Goal: Task Accomplishment & Management: Use online tool/utility

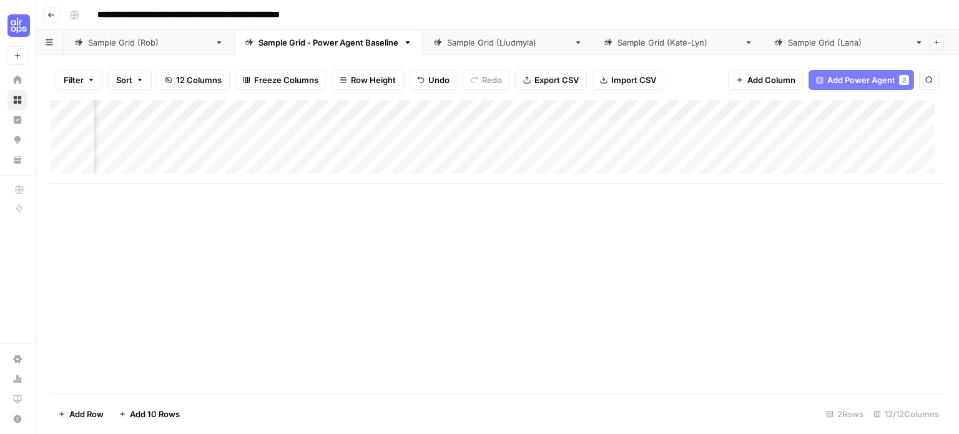
scroll to position [0, 579]
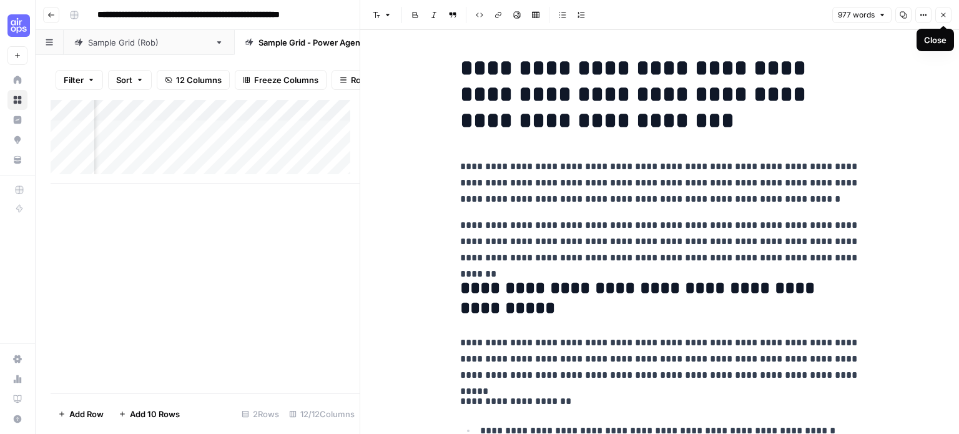
drag, startPoint x: 949, startPoint y: 14, endPoint x: 716, endPoint y: 14, distance: 232.2
click at [716, 14] on div "Font style Bold Italic Block quote Code block Link Image Insert Table Bulleted …" at bounding box center [598, 15] width 461 height 16
click at [944, 14] on icon "button" at bounding box center [942, 14] width 7 height 7
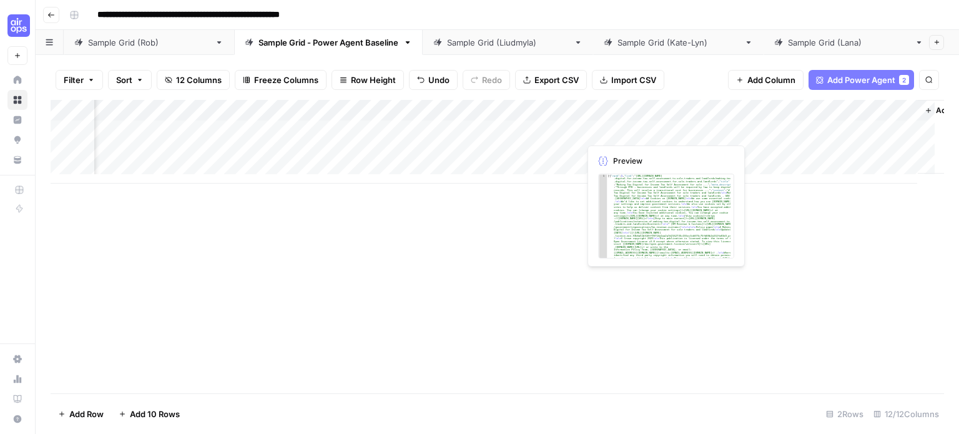
scroll to position [0, 833]
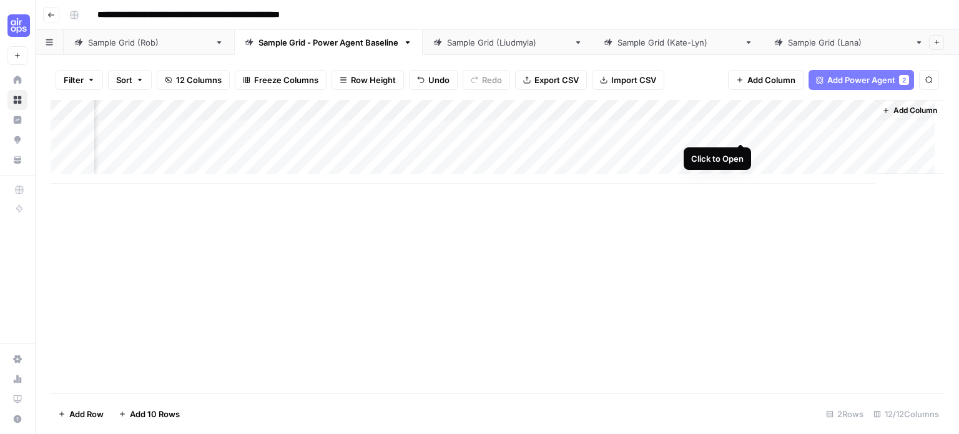
click at [735, 130] on div "Add Column" at bounding box center [497, 142] width 893 height 84
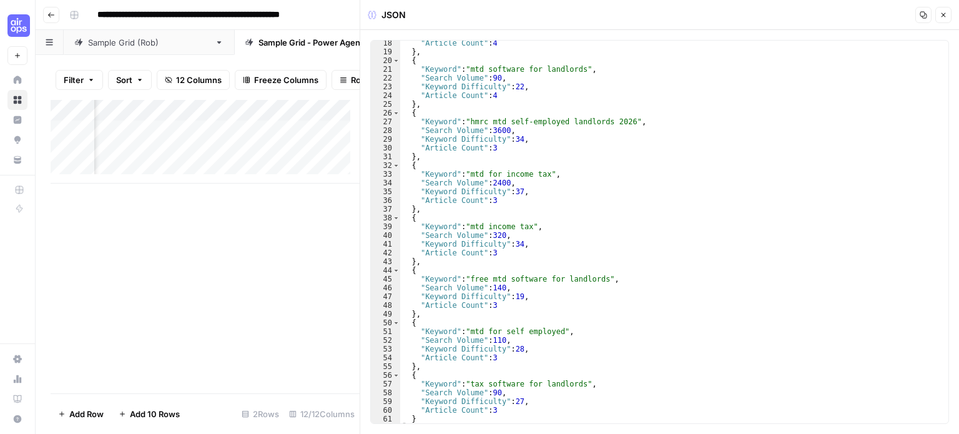
scroll to position [159, 0]
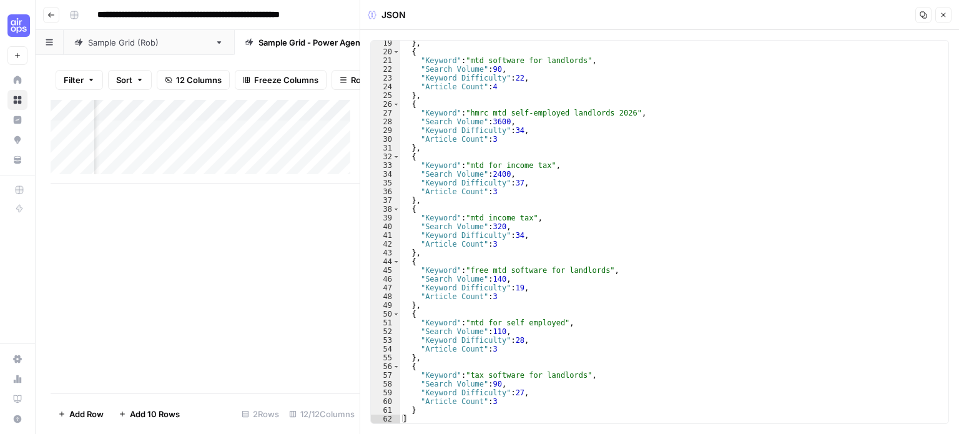
click at [949, 14] on button "Close" at bounding box center [943, 15] width 16 height 16
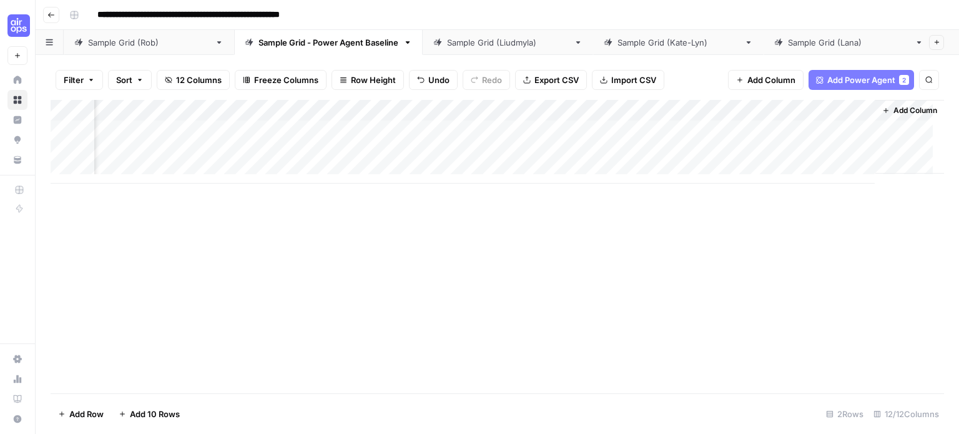
scroll to position [0, 818]
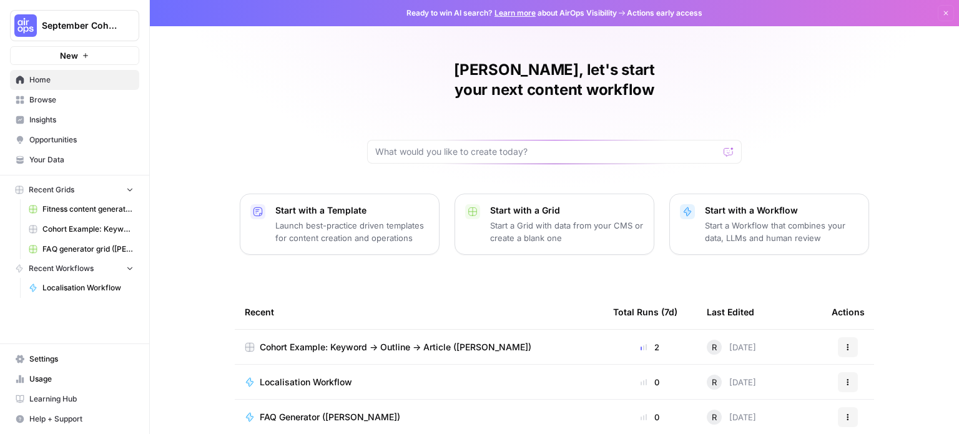
click at [62, 100] on span "Browse" at bounding box center [81, 99] width 104 height 11
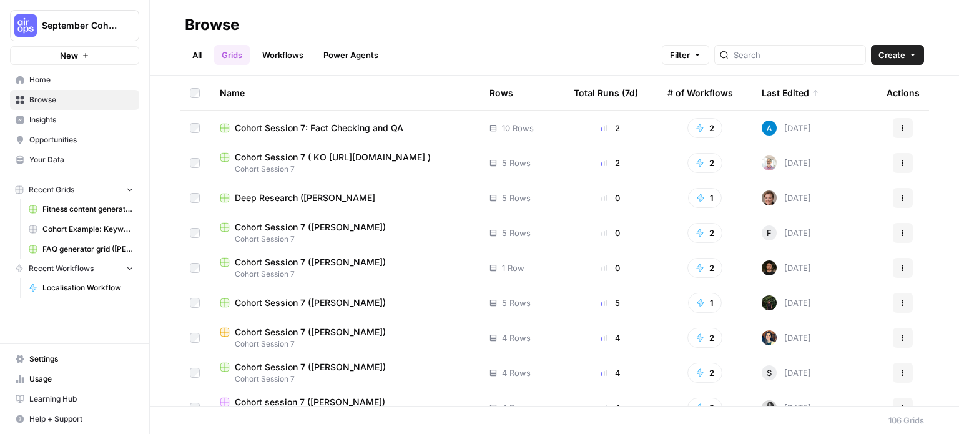
click at [190, 57] on link "All" at bounding box center [197, 55] width 24 height 20
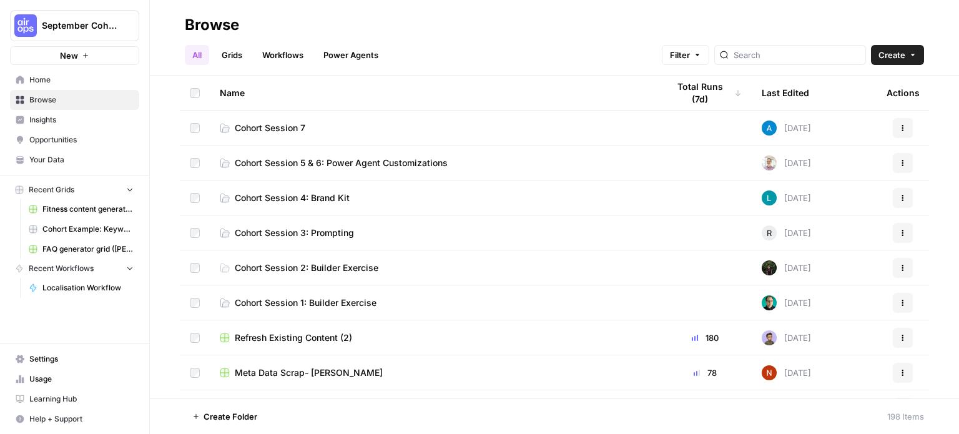
click at [292, 165] on span "Cohort Session 5 & 6: Power Agent Customizations" at bounding box center [341, 163] width 213 height 12
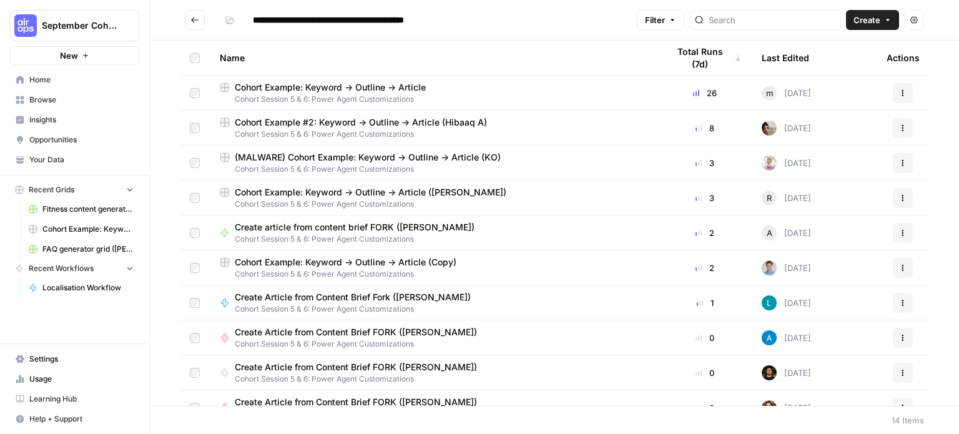
click at [364, 89] on span "Cohort Example: Keyword -> Outline -> Article" at bounding box center [330, 87] width 191 height 12
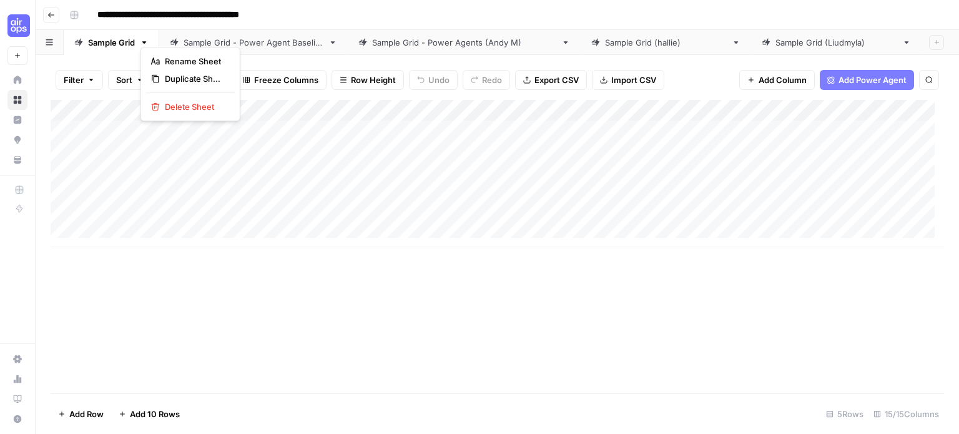
click at [145, 39] on icon "button" at bounding box center [144, 42] width 9 height 9
click at [173, 85] on button "Duplicate Sheet" at bounding box center [190, 78] width 89 height 17
click at [52, 12] on icon "button" at bounding box center [50, 14] width 7 height 7
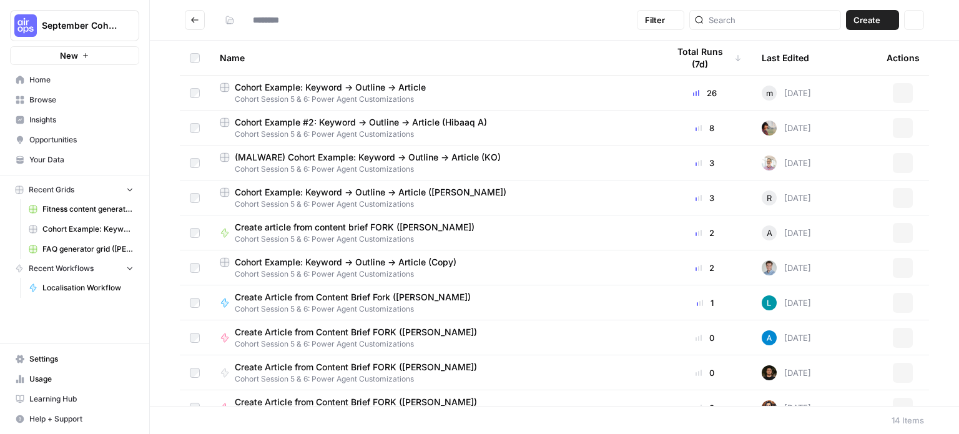
type input "**********"
click at [892, 99] on button "Actions" at bounding box center [902, 93] width 20 height 20
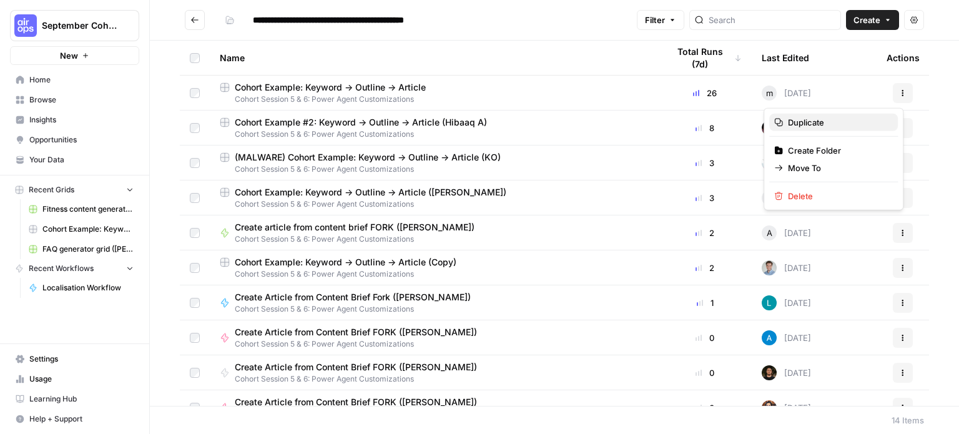
click at [836, 120] on span "Duplicate" at bounding box center [838, 122] width 100 height 12
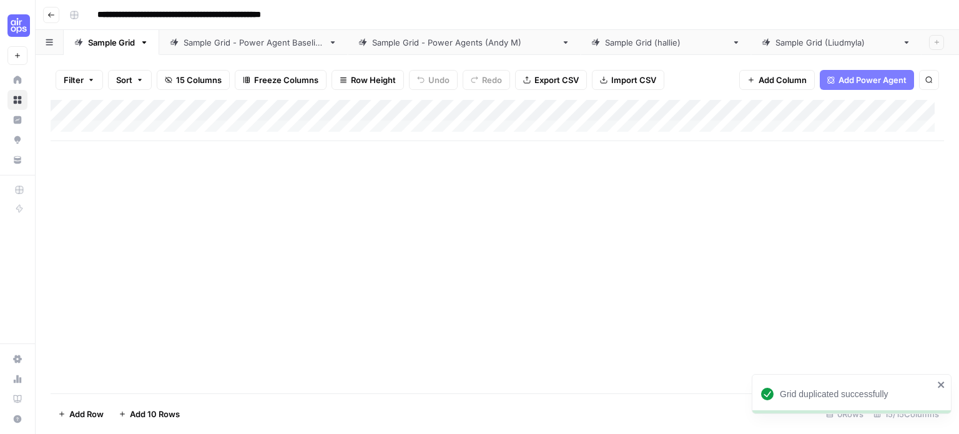
click at [301, 10] on input "**********" at bounding box center [210, 15] width 236 height 20
click at [297, 16] on input "**********" at bounding box center [210, 15] width 236 height 20
type input "**********"
click at [276, 242] on div "Add Column" at bounding box center [497, 246] width 893 height 293
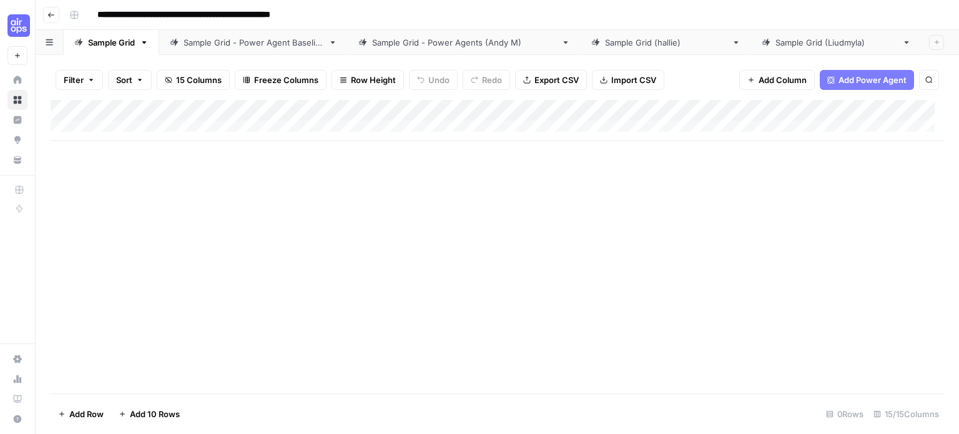
click at [203, 124] on div "Add Column" at bounding box center [497, 120] width 893 height 41
type textarea "**********"
click at [202, 149] on div "Add Column" at bounding box center [497, 131] width 893 height 62
type textarea "*"
type textarea "**********"
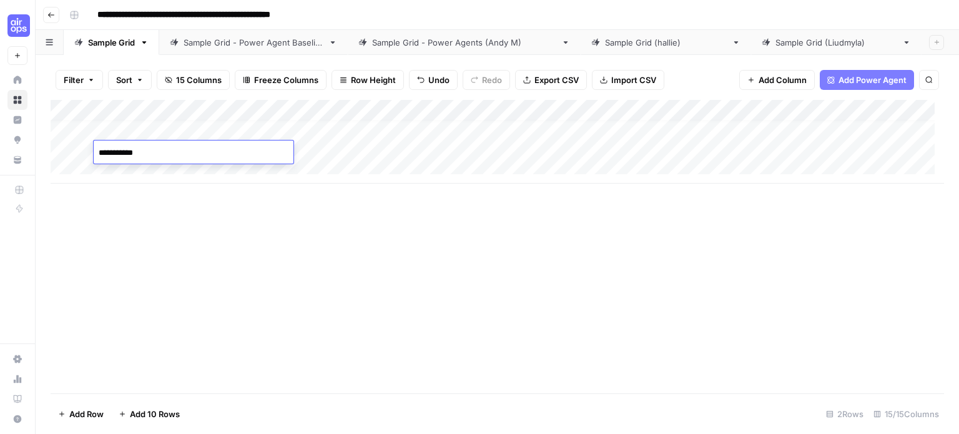
scroll to position [9, 0]
click at [193, 165] on div "Add Column" at bounding box center [497, 142] width 893 height 84
type textarea "**********"
click at [276, 237] on div "Add Column" at bounding box center [497, 246] width 893 height 293
click at [481, 112] on div "Add Column" at bounding box center [497, 152] width 893 height 105
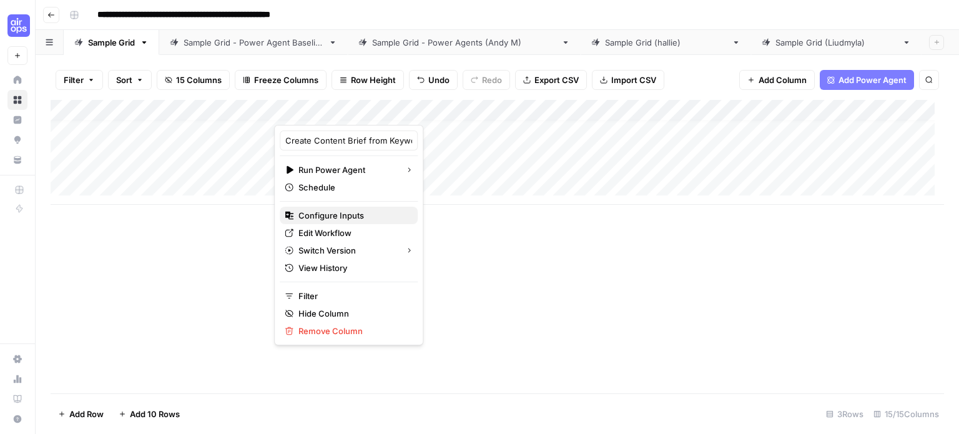
click at [330, 219] on span "Configure Inputs" at bounding box center [352, 215] width 109 height 12
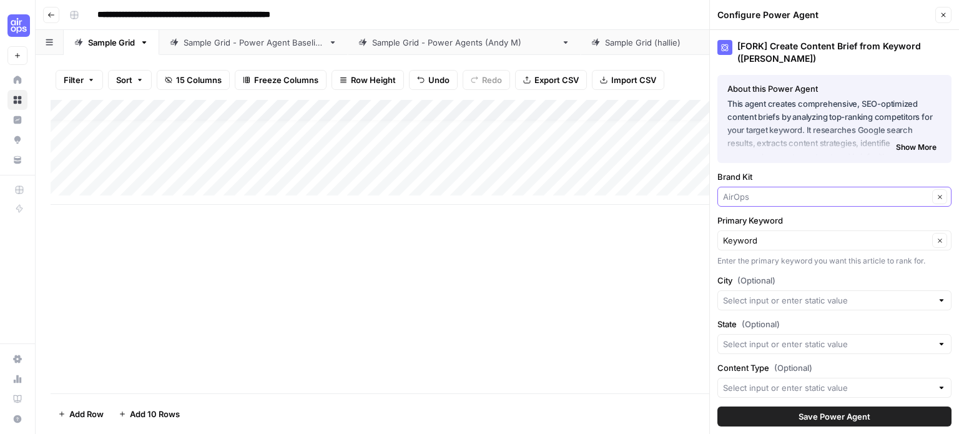
click at [798, 195] on input "Brand Kit" at bounding box center [825, 196] width 205 height 12
click at [773, 225] on span "Sage" at bounding box center [827, 225] width 198 height 12
type input "Sage"
click at [743, 420] on button "Save Power Agent" at bounding box center [834, 416] width 234 height 20
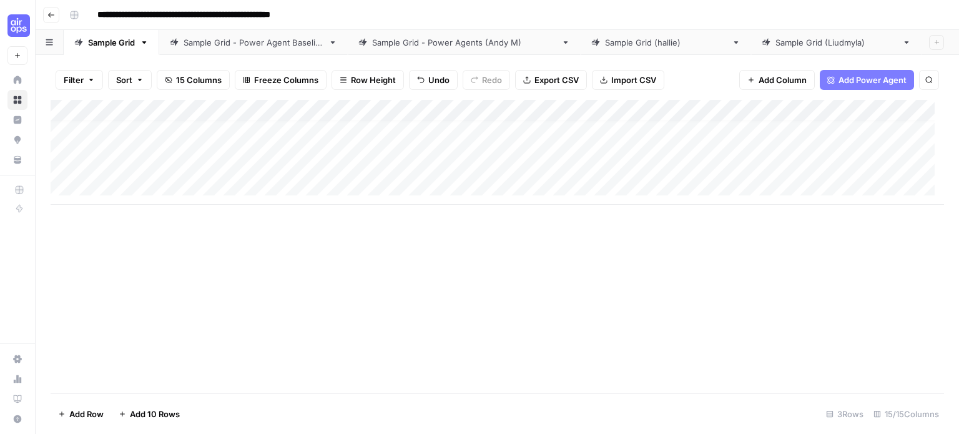
click at [479, 112] on div "Add Column" at bounding box center [497, 152] width 893 height 105
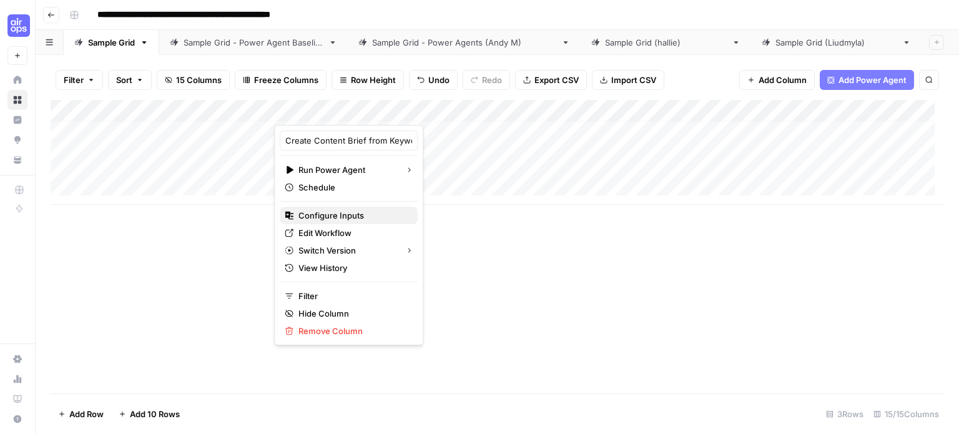
click at [360, 220] on span "Configure Inputs" at bounding box center [352, 215] width 109 height 12
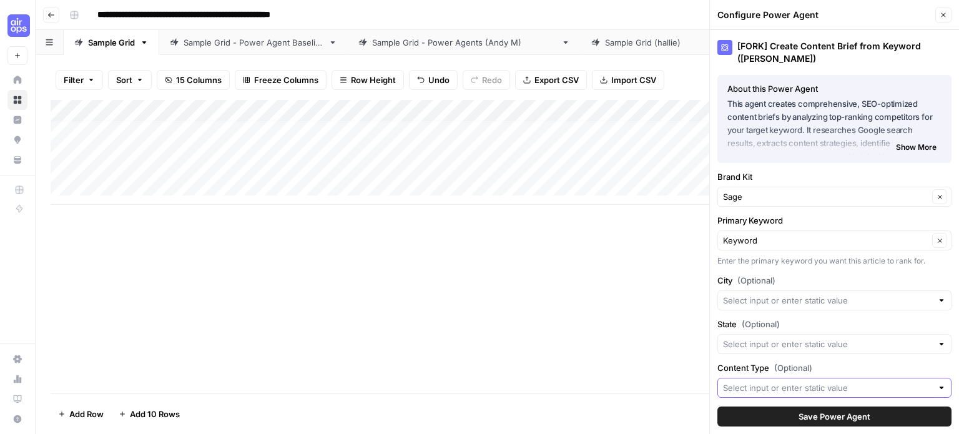
click at [833, 385] on input "Content Type (Optional)" at bounding box center [827, 387] width 209 height 12
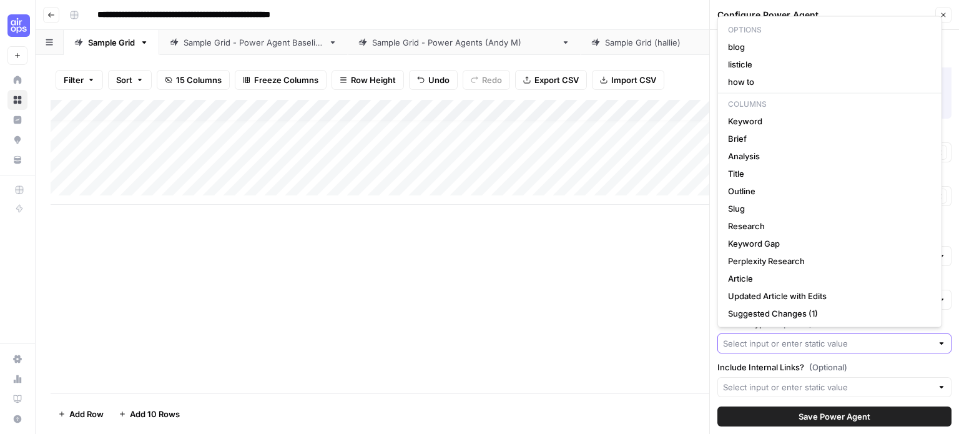
scroll to position [45, 0]
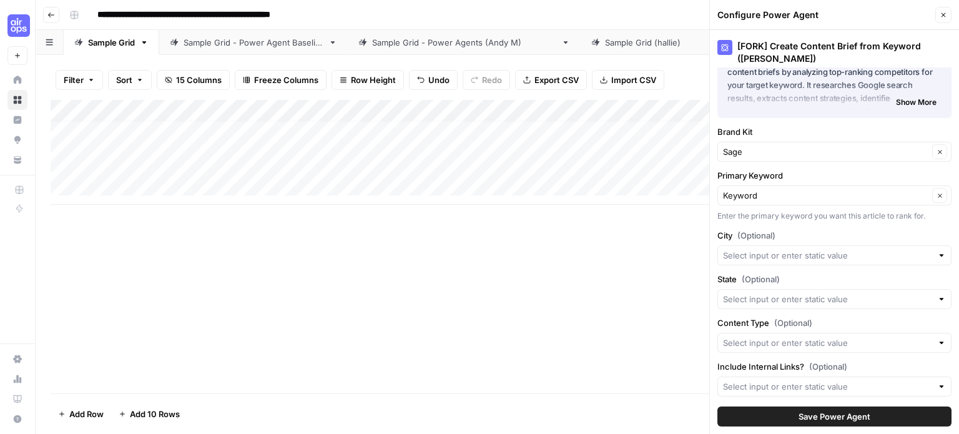
click at [612, 308] on div "Add Column" at bounding box center [497, 246] width 893 height 293
click at [497, 107] on div "Add Column" at bounding box center [497, 152] width 893 height 105
click at [506, 134] on span "All Rows" at bounding box center [541, 139] width 79 height 12
click at [629, 109] on div "Add Column" at bounding box center [497, 152] width 893 height 105
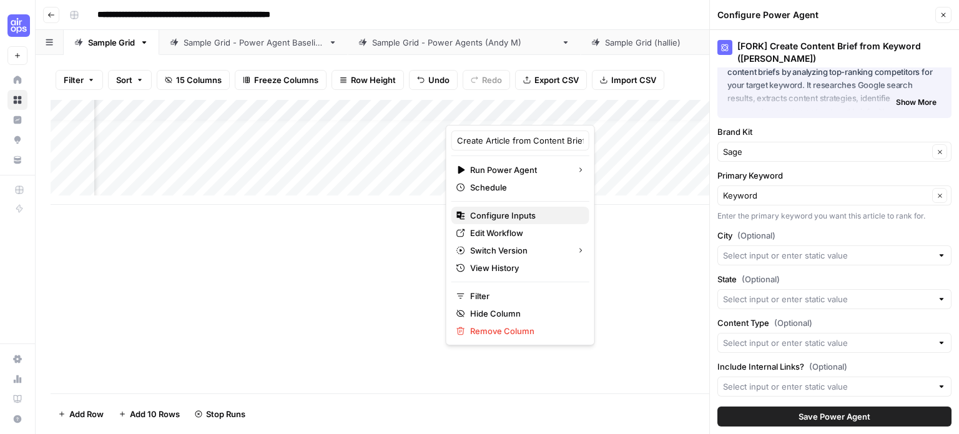
click at [492, 219] on span "Configure Inputs" at bounding box center [524, 215] width 109 height 12
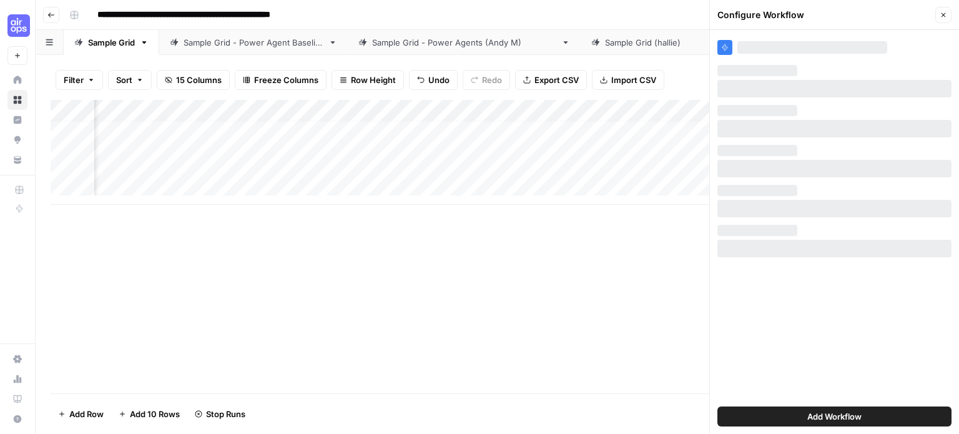
scroll to position [0, 0]
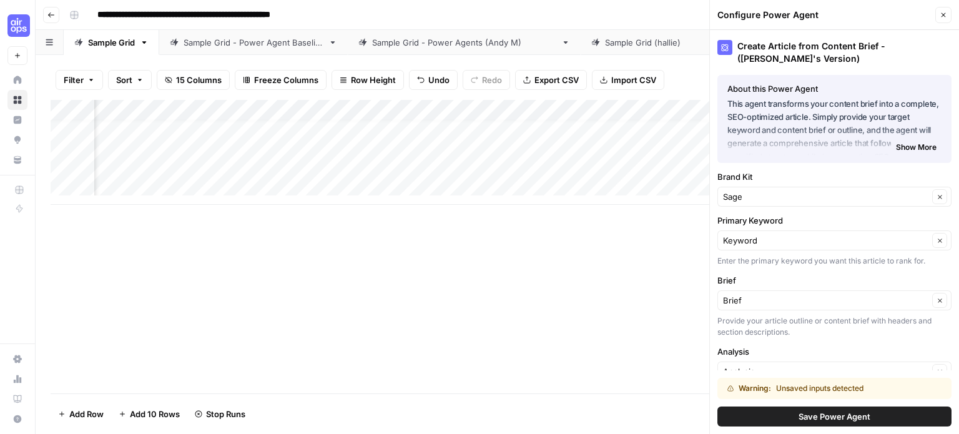
click at [650, 238] on div "Add Column" at bounding box center [497, 246] width 893 height 293
click at [627, 114] on div "Add Column" at bounding box center [497, 152] width 893 height 105
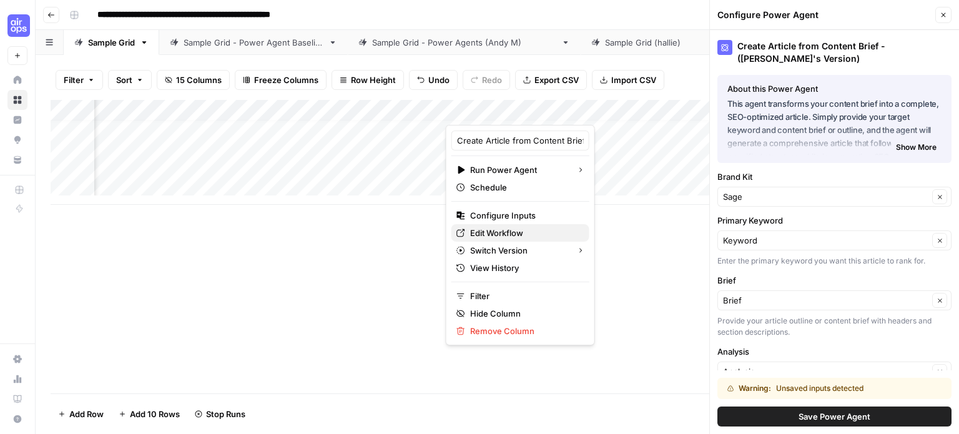
click at [511, 232] on span "Edit Workflow" at bounding box center [524, 233] width 109 height 12
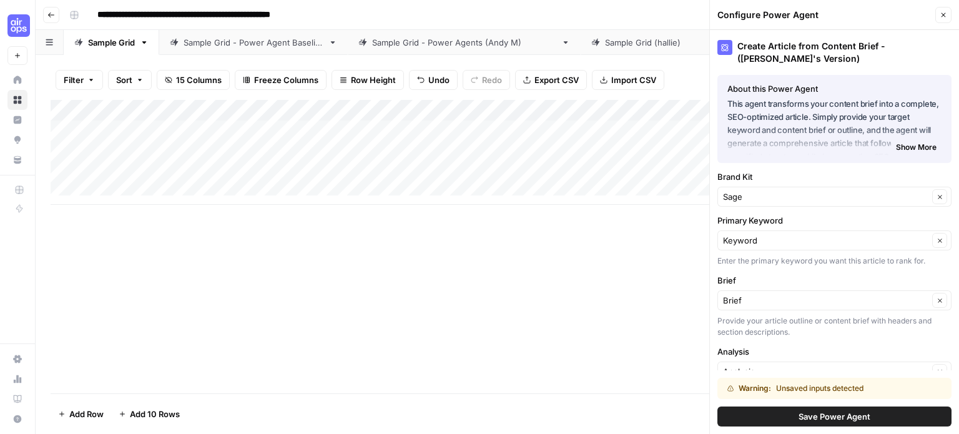
click at [395, 132] on div "Add Column" at bounding box center [497, 152] width 893 height 105
click at [498, 131] on div "Add Column" at bounding box center [497, 152] width 893 height 105
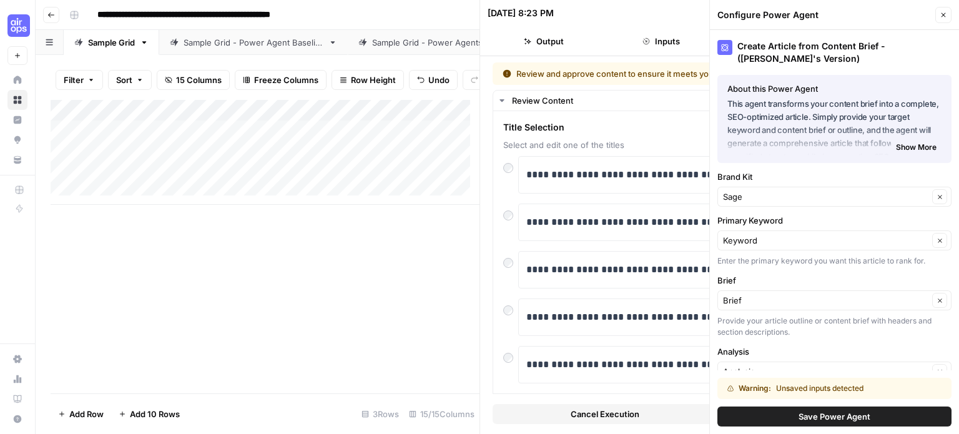
click at [942, 14] on icon "button" at bounding box center [943, 15] width 4 height 4
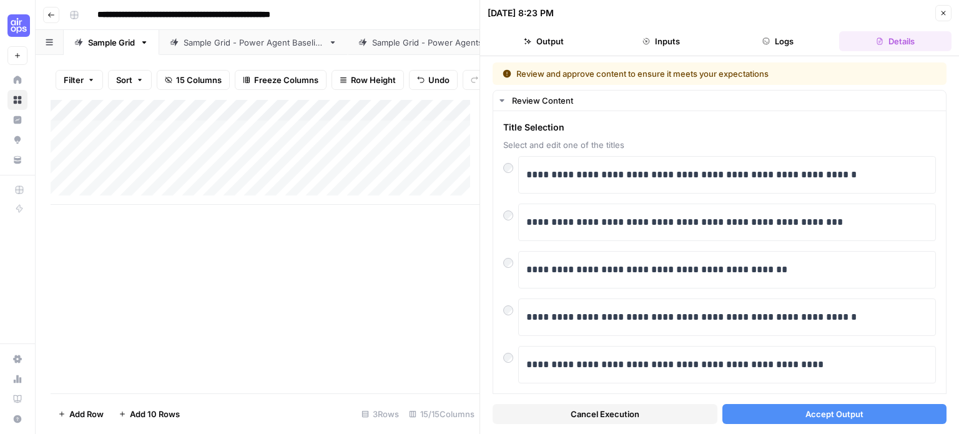
click at [796, 414] on button "Accept Output" at bounding box center [834, 414] width 225 height 20
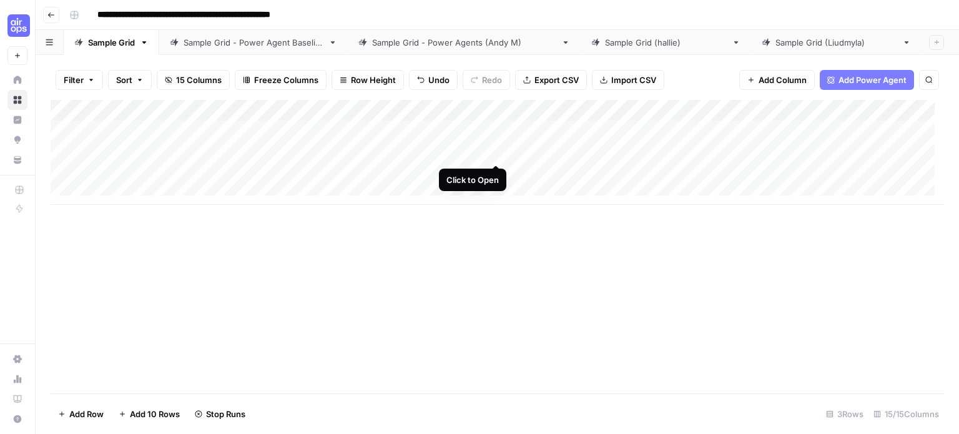
click at [496, 149] on div "Add Column" at bounding box center [497, 152] width 893 height 105
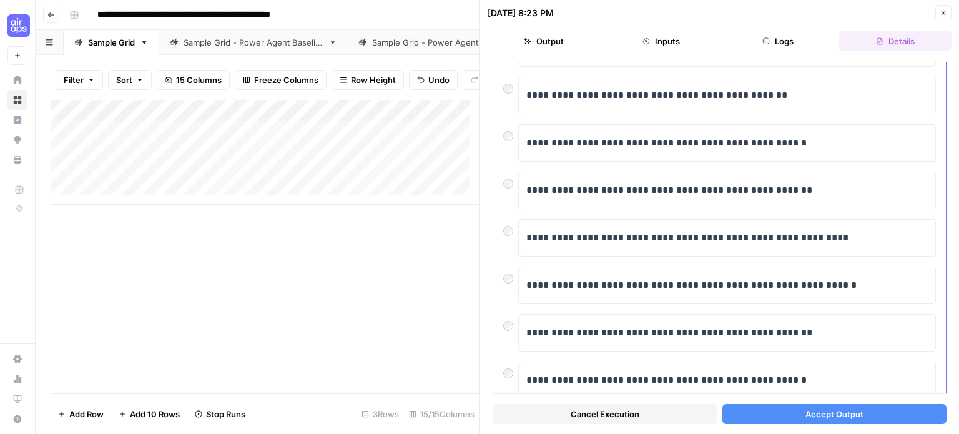
scroll to position [132, 0]
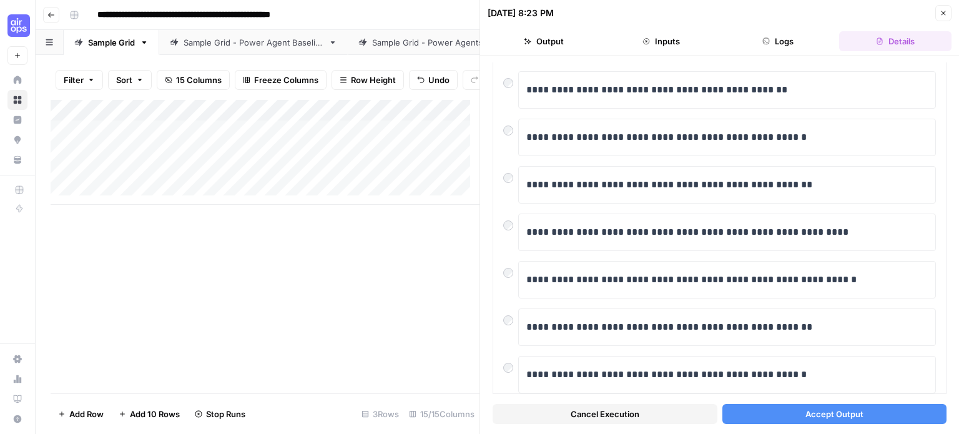
click at [759, 405] on button "Accept Output" at bounding box center [834, 414] width 225 height 20
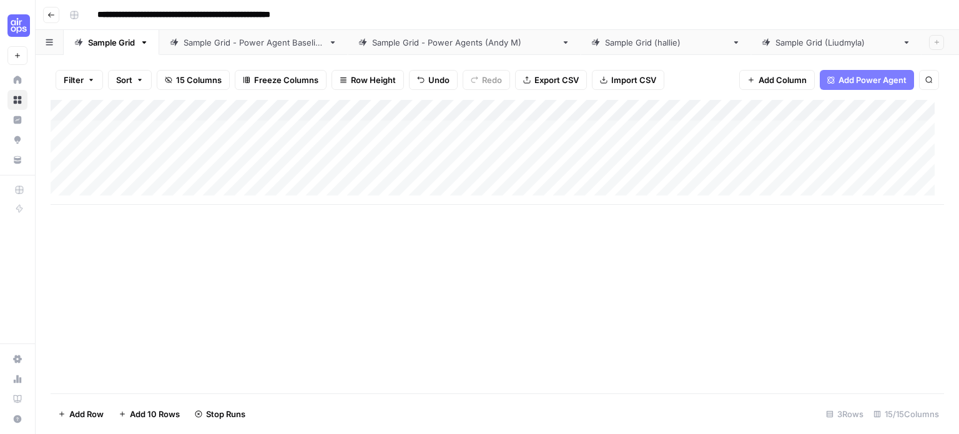
click at [408, 185] on div "Add Column" at bounding box center [497, 152] width 893 height 105
click at [497, 177] on div "Add Column" at bounding box center [497, 163] width 893 height 126
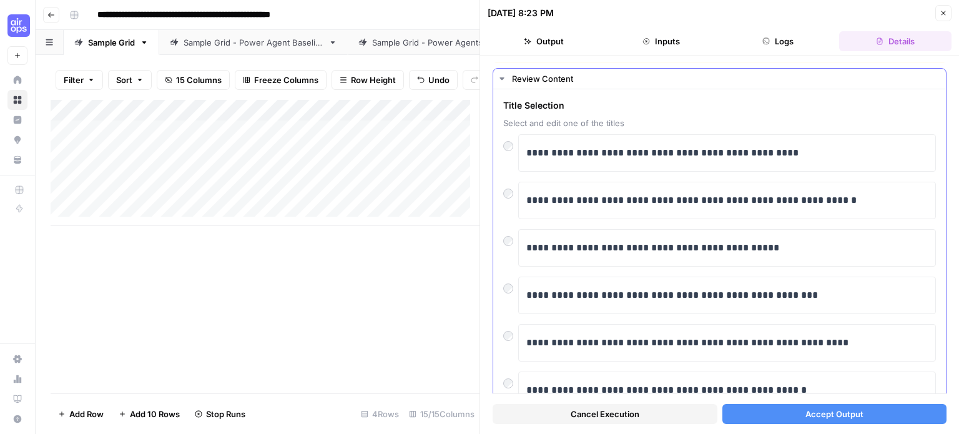
scroll to position [22, 0]
click at [670, 339] on p "**********" at bounding box center [722, 342] width 393 height 16
click at [502, 335] on div "**********" at bounding box center [719, 348] width 452 height 519
click at [762, 414] on button "Accept Output" at bounding box center [834, 414] width 225 height 20
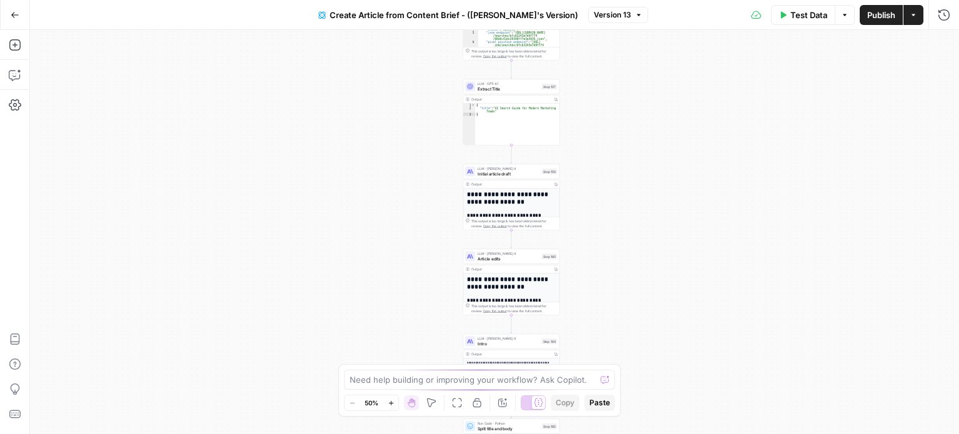
drag, startPoint x: 622, startPoint y: 342, endPoint x: 622, endPoint y: 400, distance: 58.0
click at [622, 400] on div "**********" at bounding box center [494, 232] width 929 height 404
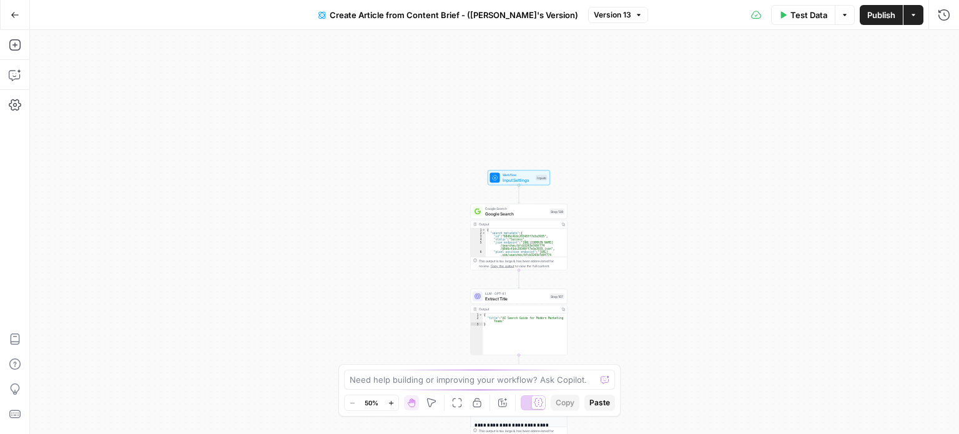
drag, startPoint x: 596, startPoint y: 97, endPoint x: 603, endPoint y: 261, distance: 164.9
click at [603, 261] on div "**********" at bounding box center [494, 232] width 929 height 404
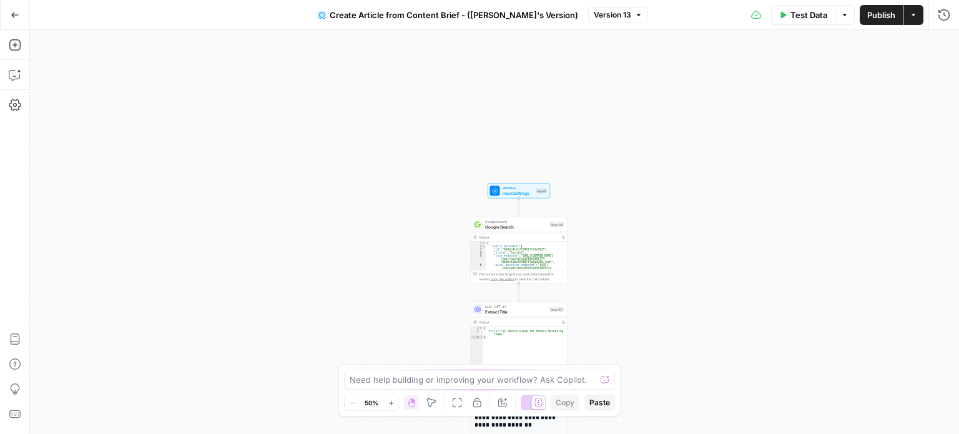
click at [603, 242] on div "**********" at bounding box center [494, 232] width 929 height 404
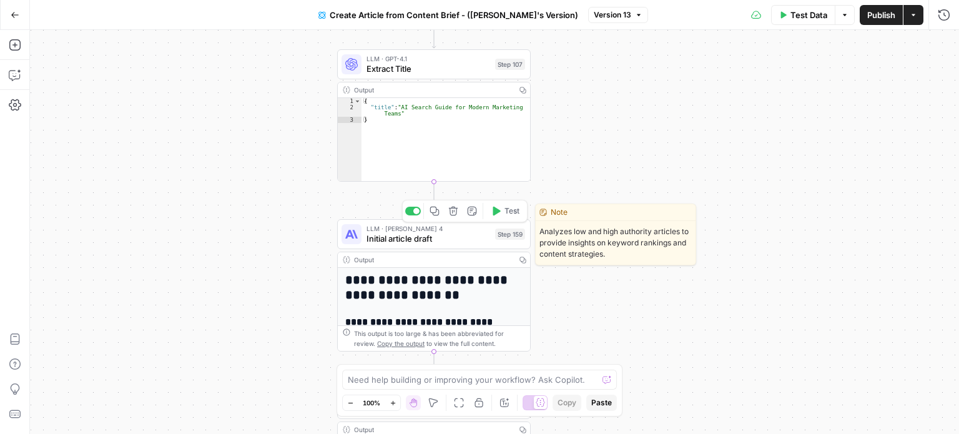
click at [419, 242] on span "Initial article draft" at bounding box center [428, 238] width 124 height 12
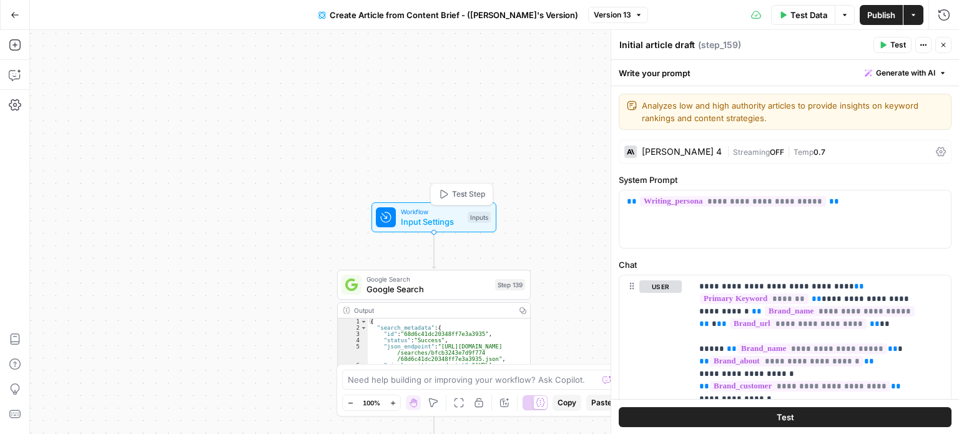
click at [439, 205] on div "Workflow Input Settings Inputs Test Step" at bounding box center [433, 217] width 125 height 30
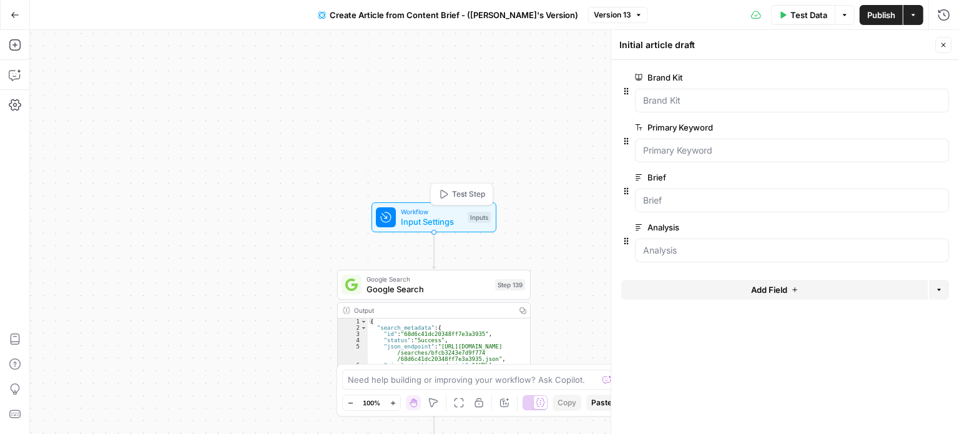
type textarea "Inputs"
